Goal: Navigation & Orientation: Find specific page/section

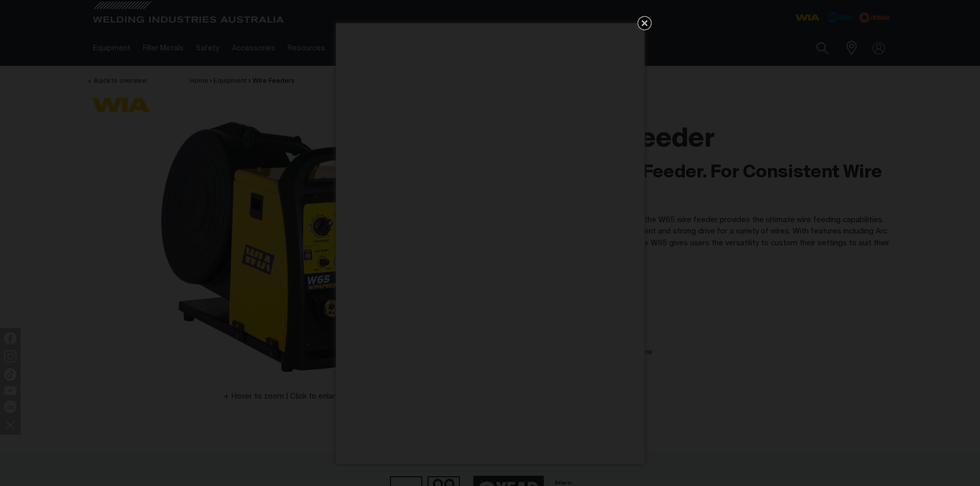
click at [643, 24] on icon "Get 5 WIA Welding Guides Free!" at bounding box center [644, 23] width 6 height 6
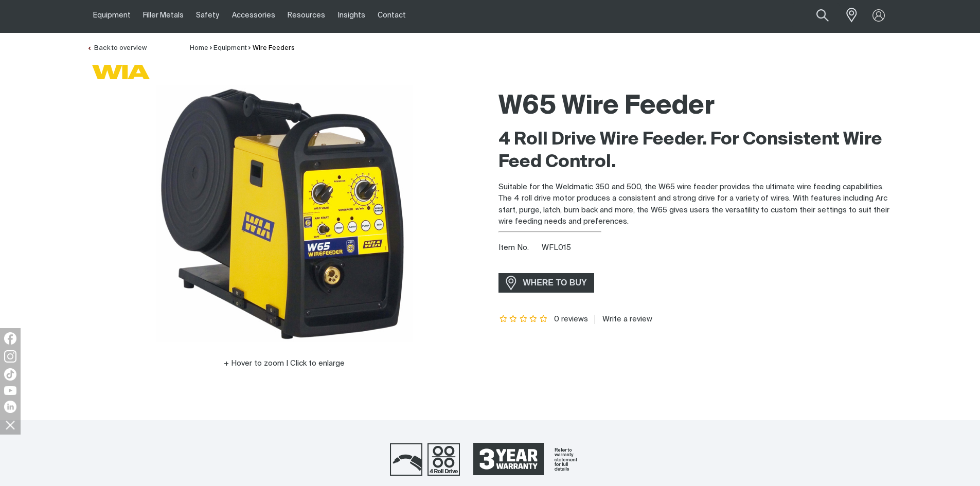
scroll to position [51, 0]
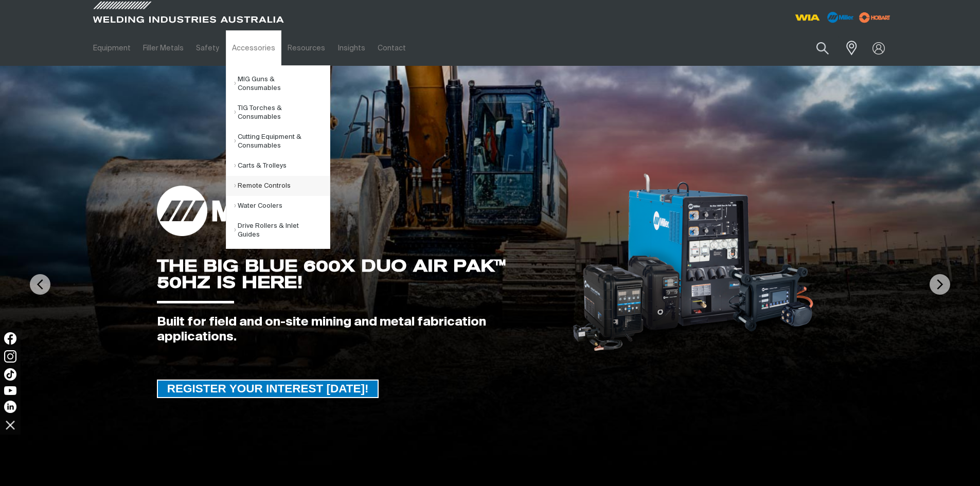
click at [264, 179] on link "Remote Controls" at bounding box center [282, 186] width 96 height 20
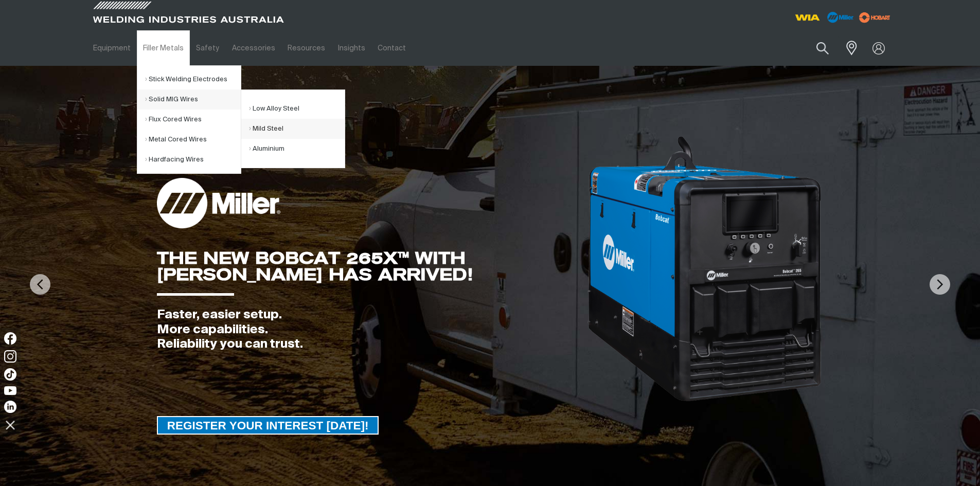
click at [266, 128] on link "Mild Steel" at bounding box center [297, 129] width 96 height 20
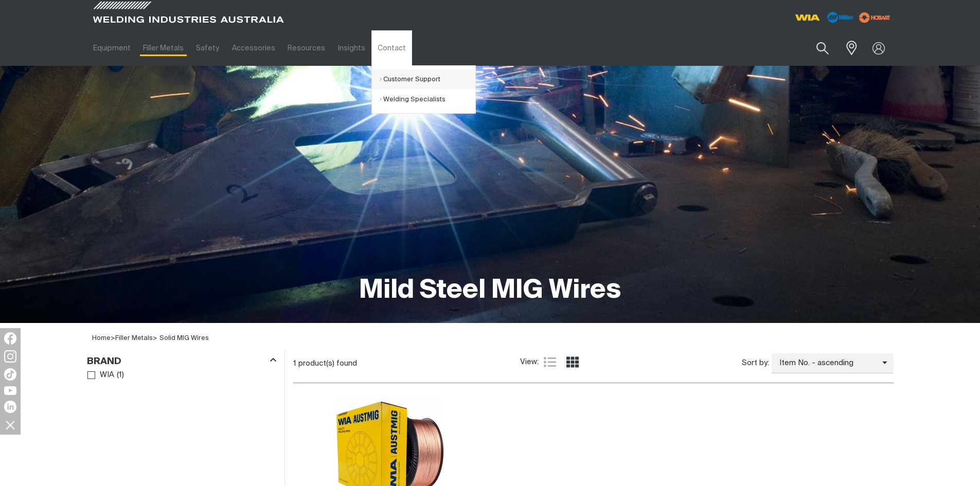
click at [386, 78] on link "Customer Support" at bounding box center [428, 79] width 96 height 20
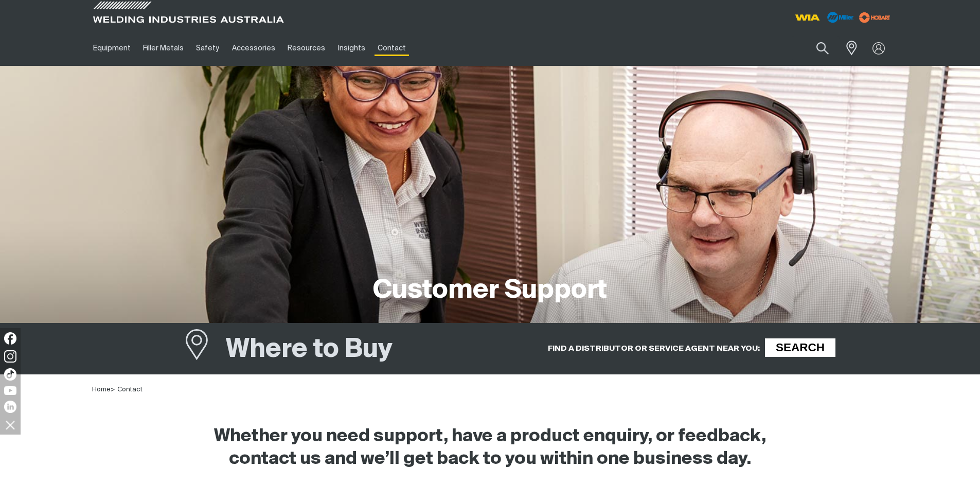
click at [789, 348] on span "SEARCH" at bounding box center [799, 347] width 67 height 19
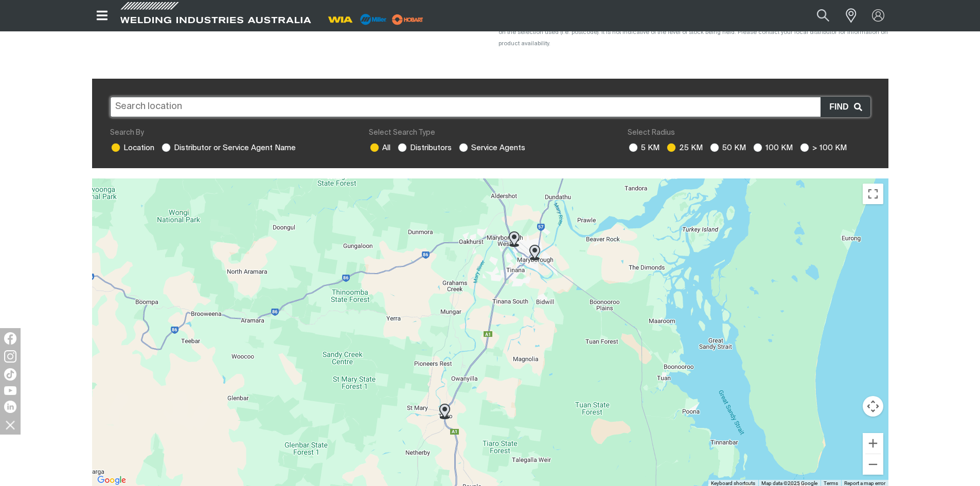
scroll to position [203, 0]
